Goal: Check status: Check status

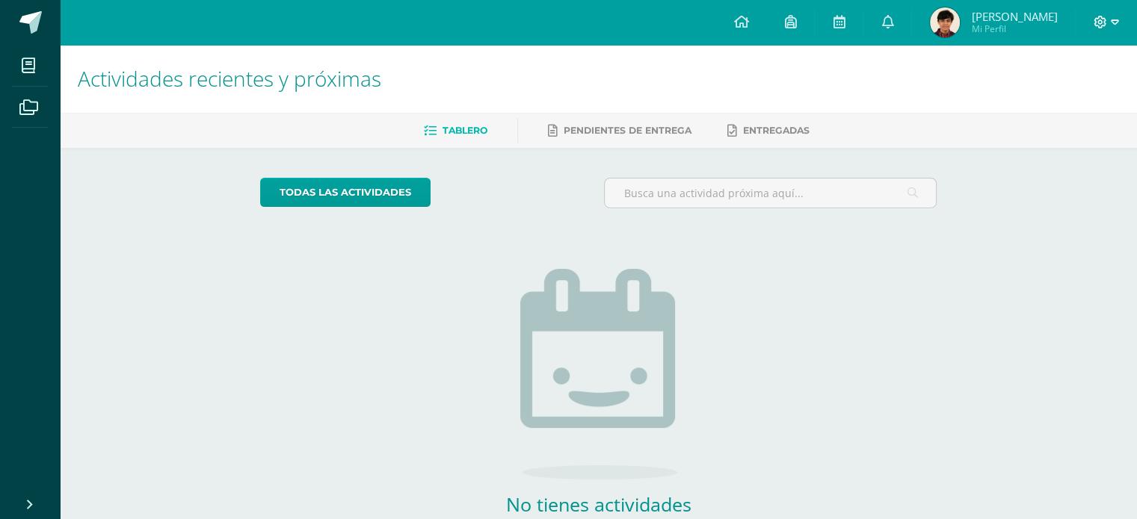
click at [1105, 19] on icon at bounding box center [1099, 22] width 13 height 13
click at [1034, 107] on span "Cerrar sesión" at bounding box center [1067, 102] width 67 height 14
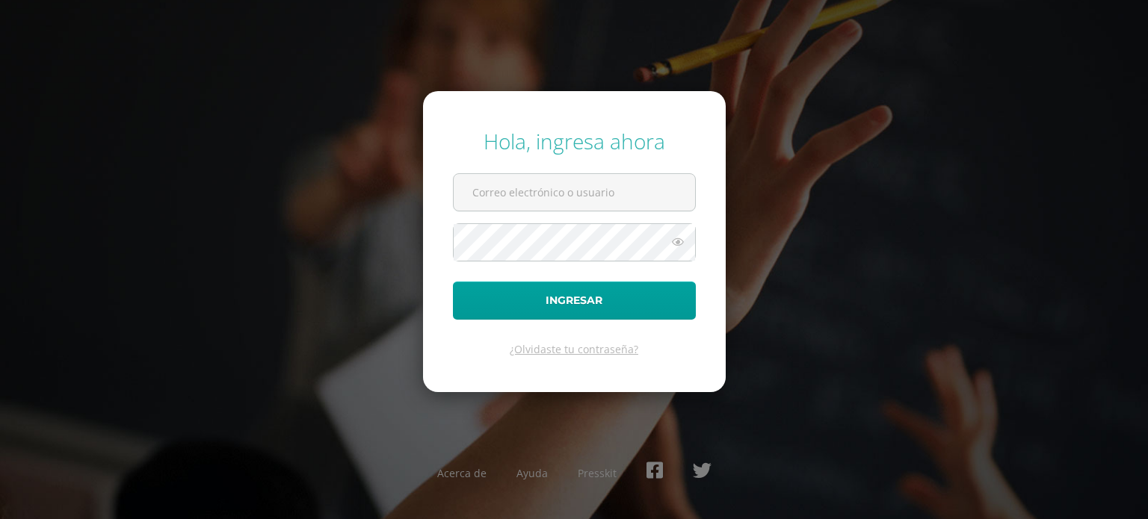
click at [1006, 402] on div "Hola, ingresa ahora Ingresar ¿Olvidaste tu contraseña? Acerca de Ayuda Presskit" at bounding box center [574, 259] width 964 height 288
drag, startPoint x: 510, startPoint y: 195, endPoint x: 524, endPoint y: 205, distance: 17.6
click at [510, 195] on input "text" at bounding box center [574, 192] width 241 height 37
type input "mtuliorodas@centroeducativoelvalle.edu.gt"
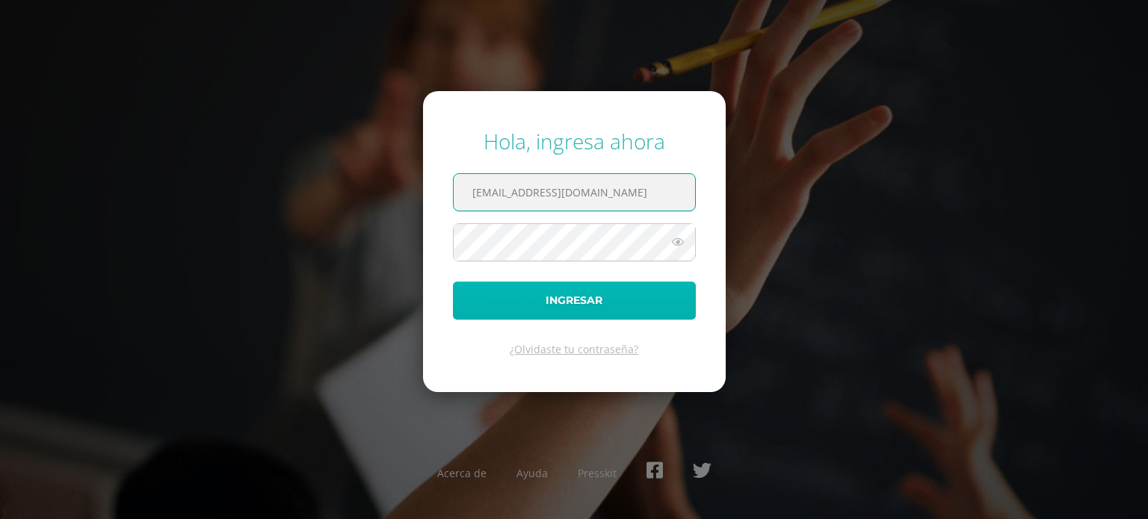
click at [575, 285] on button "Ingresar" at bounding box center [574, 301] width 243 height 38
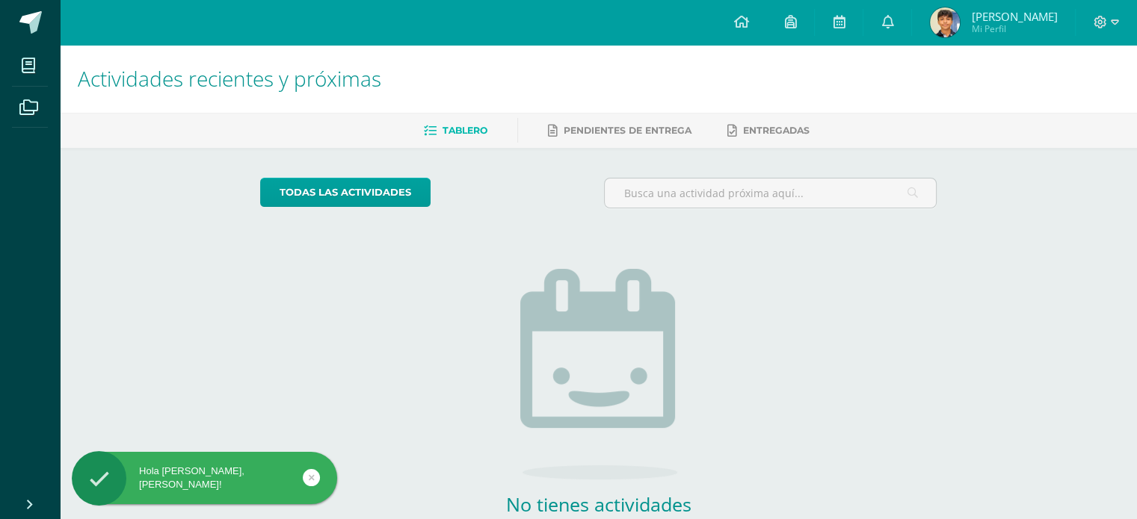
click at [1026, 17] on span "[PERSON_NAME]" at bounding box center [1014, 16] width 86 height 15
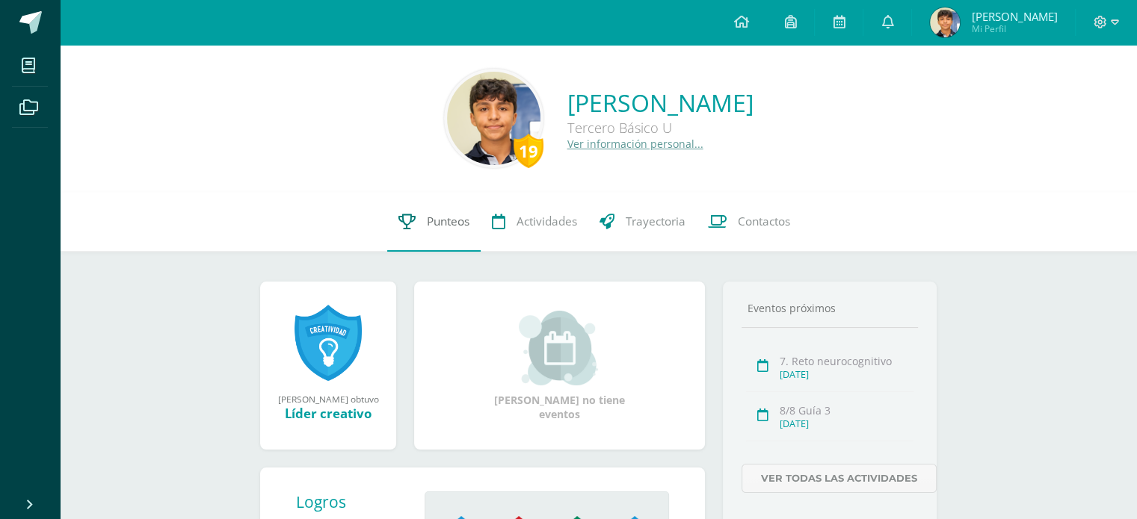
click at [442, 217] on span "Punteos" at bounding box center [448, 222] width 43 height 16
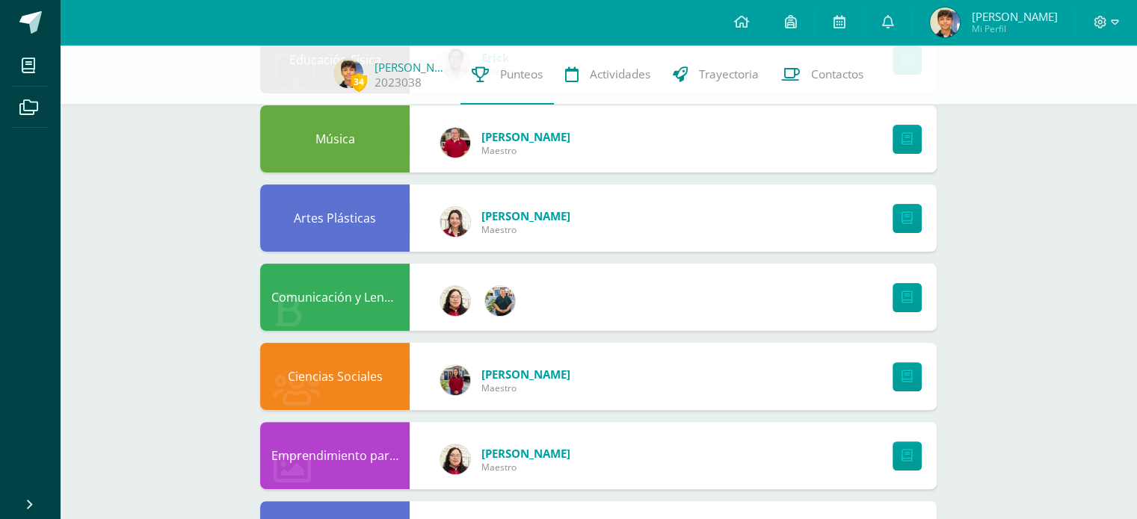
scroll to position [374, 0]
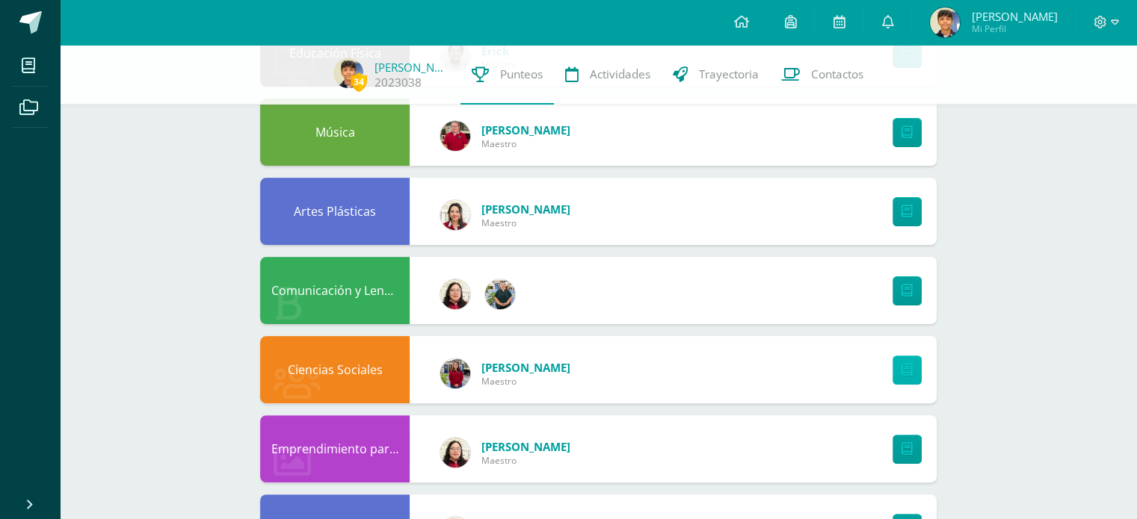
click at [903, 380] on link at bounding box center [906, 370] width 29 height 29
